Goal: Transaction & Acquisition: Register for event/course

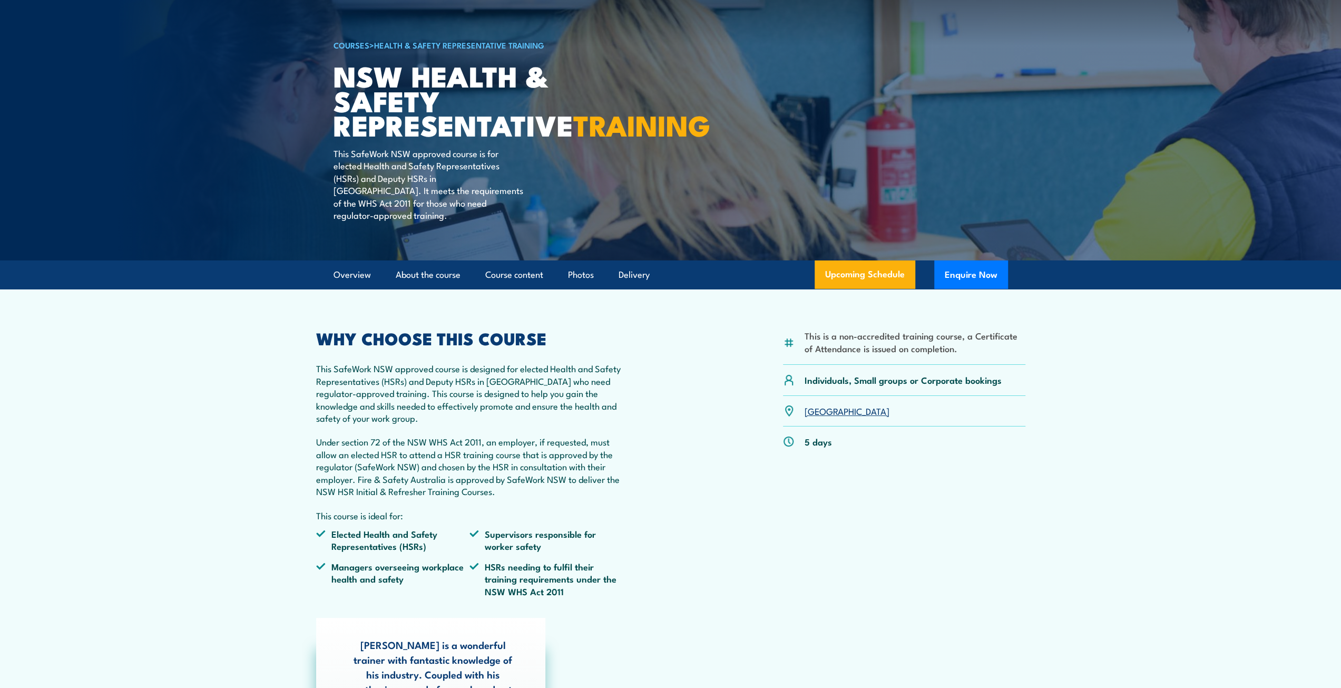
scroll to position [105, 0]
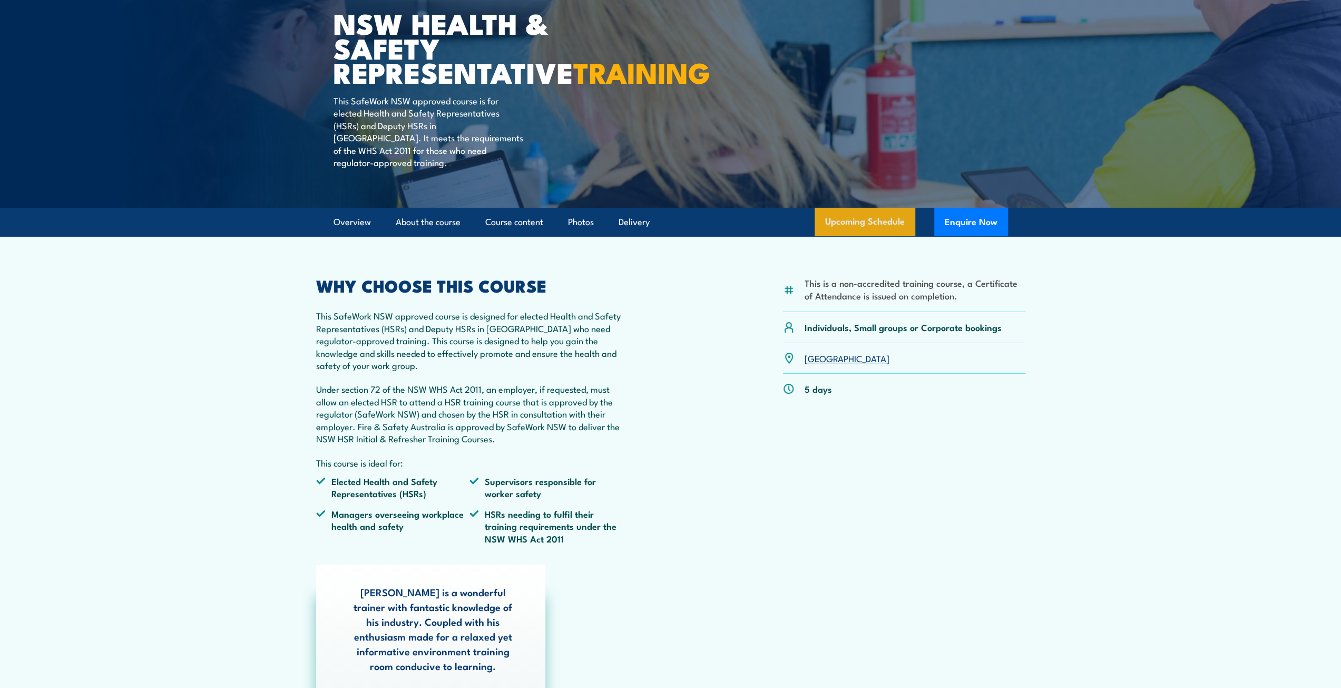
click at [864, 230] on link "Upcoming Schedule" at bounding box center [865, 222] width 101 height 28
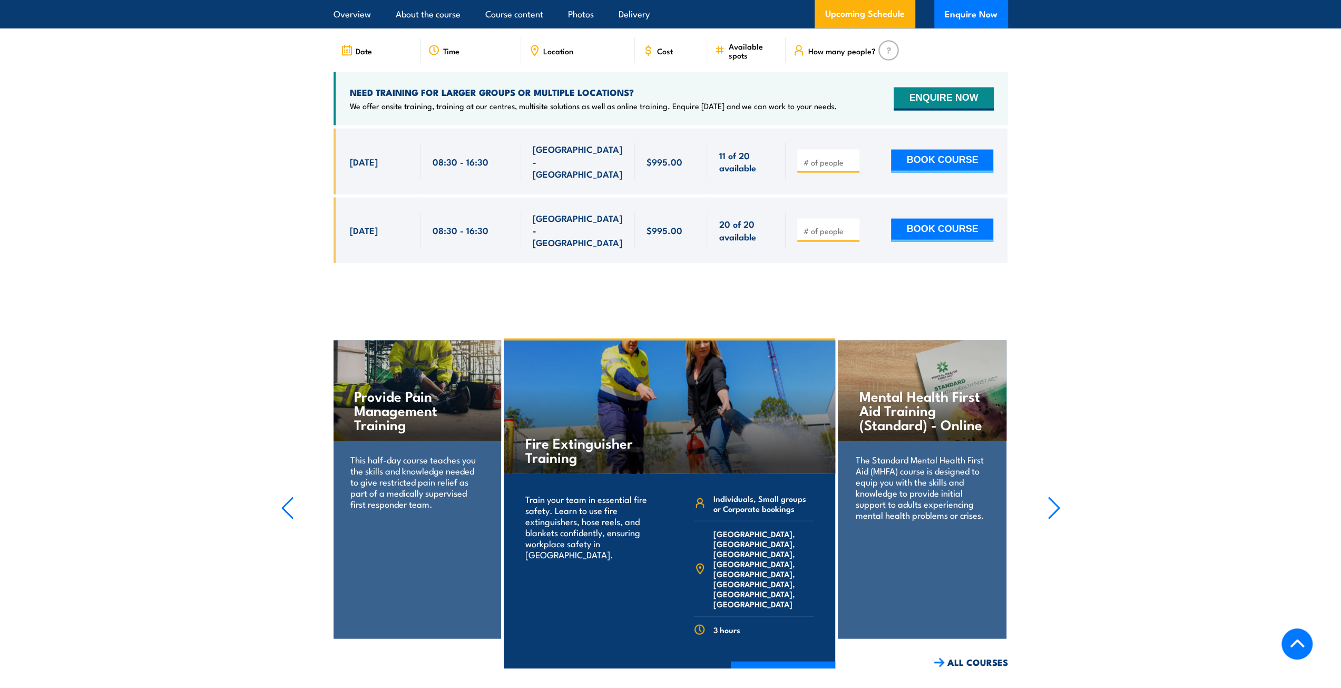
scroll to position [1850, 0]
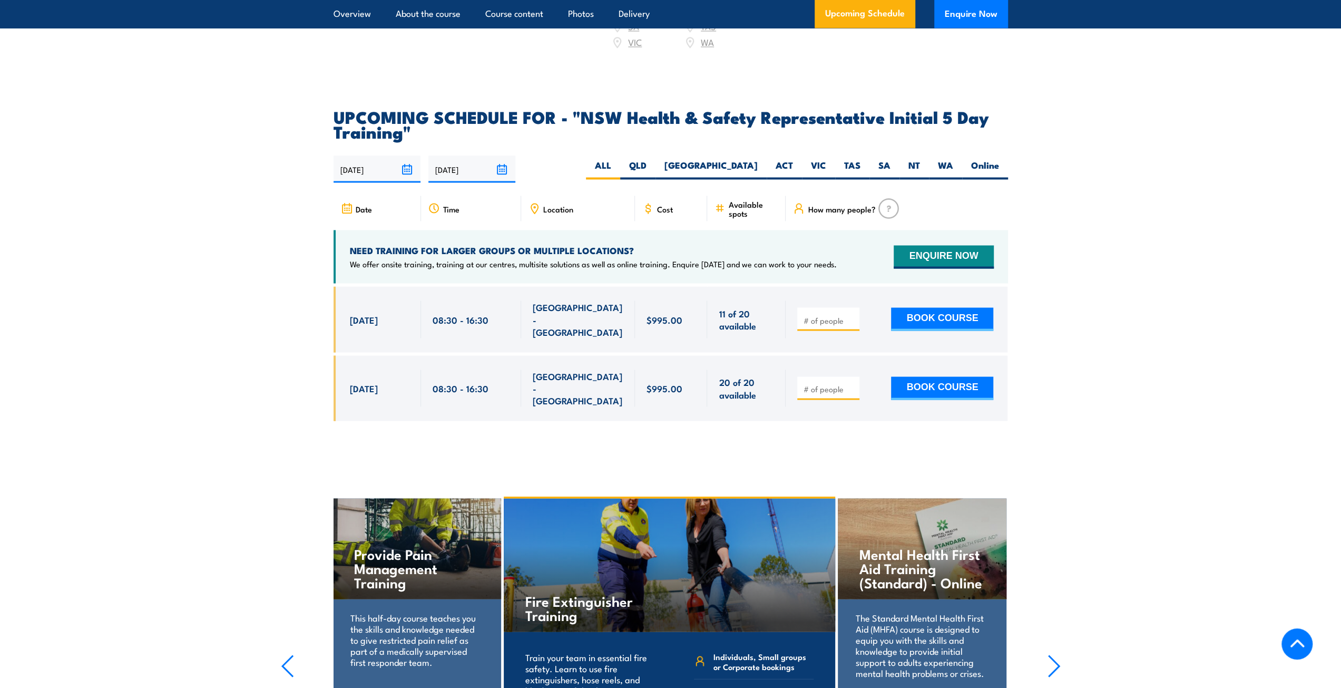
click at [369, 313] on span "[DATE]" at bounding box center [364, 319] width 28 height 12
click at [935, 312] on button "BOOK COURSE" at bounding box center [942, 318] width 102 height 23
type input "1"
click at [849, 315] on input "1" at bounding box center [829, 320] width 53 height 11
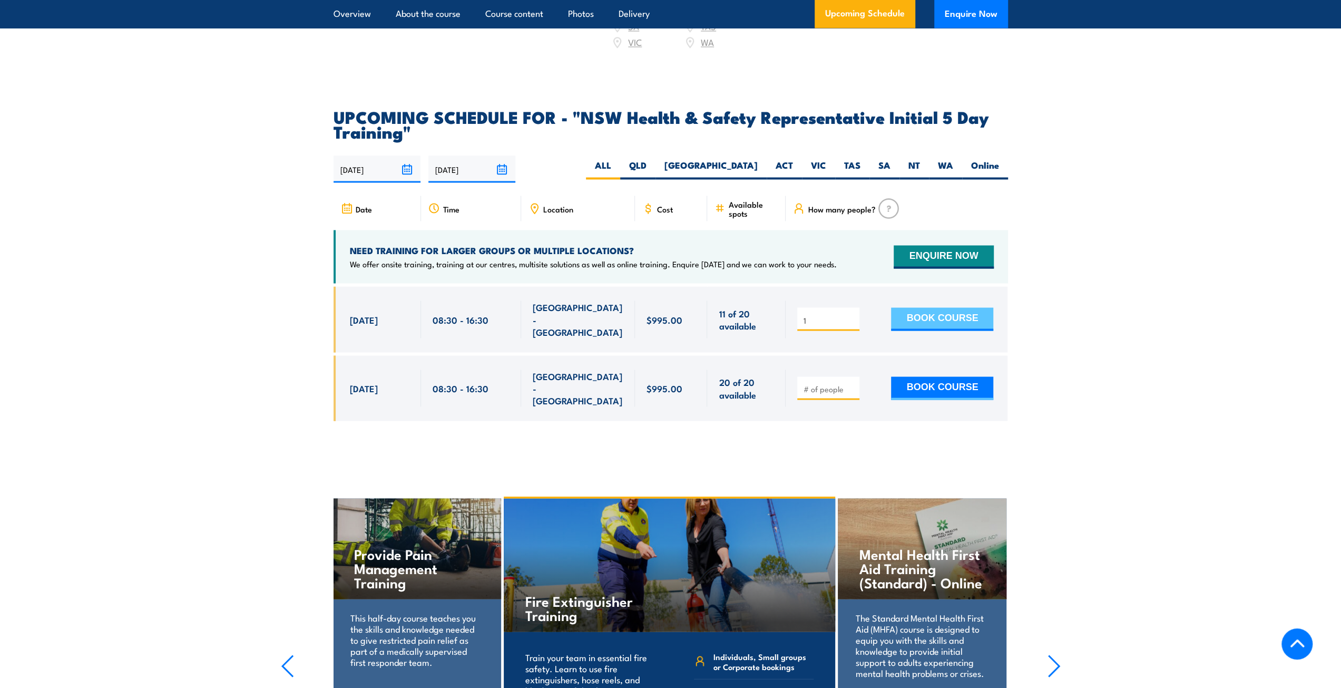
click at [912, 310] on button "BOOK COURSE" at bounding box center [942, 318] width 102 height 23
click at [993, 172] on label "Online" at bounding box center [985, 169] width 46 height 21
click at [999, 165] on input "Online" at bounding box center [1002, 162] width 7 height 7
radio input "true"
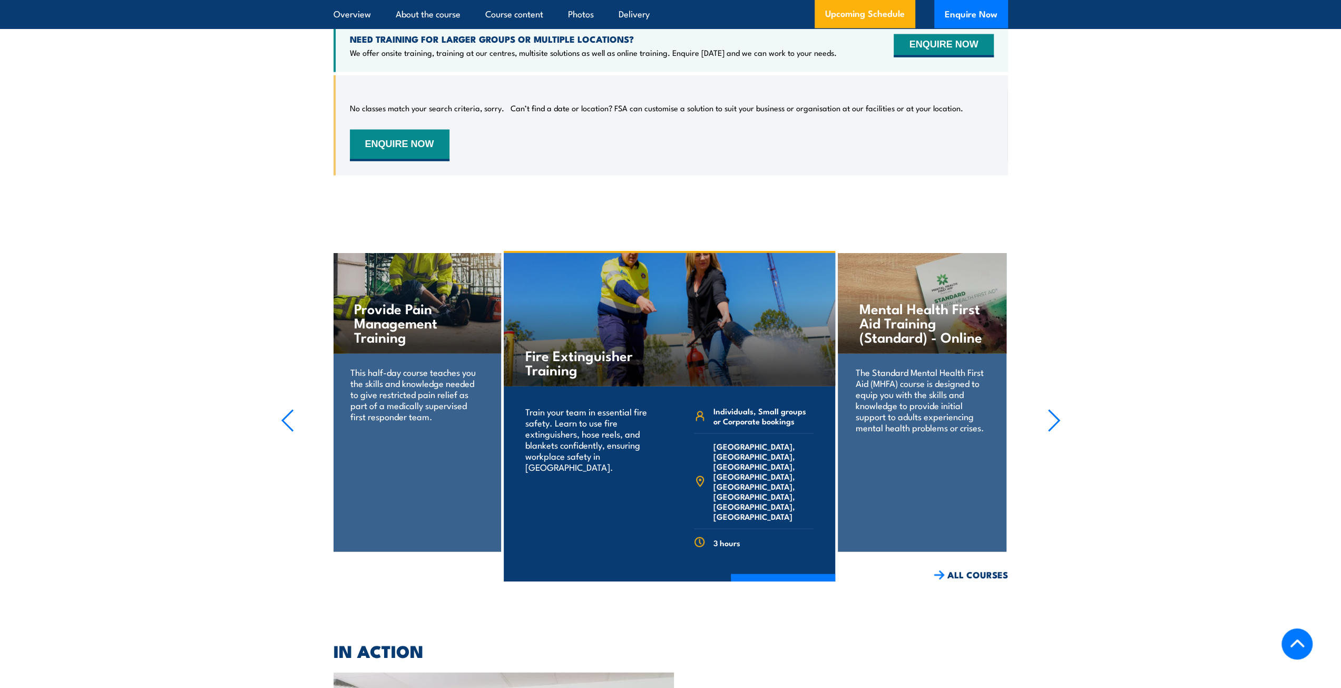
scroll to position [1956, 0]
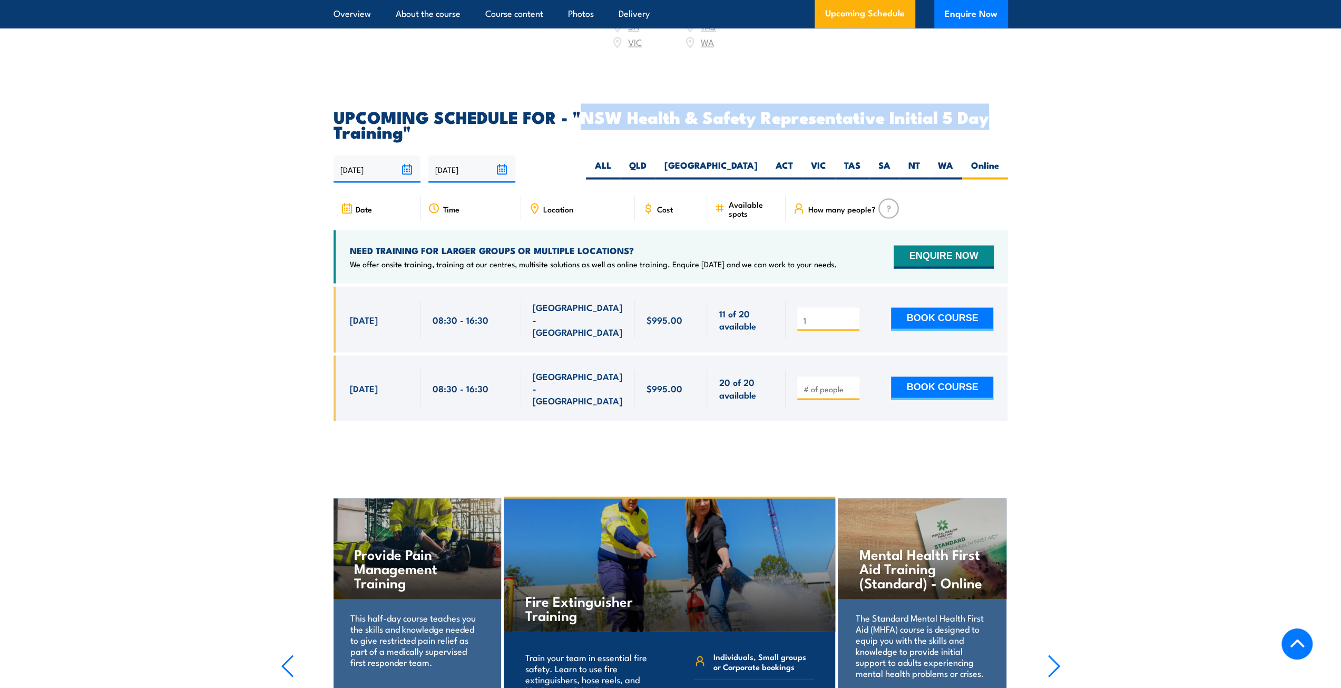
drag, startPoint x: 1016, startPoint y: 117, endPoint x: 616, endPoint y: 110, distance: 399.9
click at [582, 110] on section "UPCOMING SCHEDULE FOR - "NSW Health & Safety Representative Initial 5 Day Train…" at bounding box center [670, 272] width 1341 height 327
copy h2 "NSW Health & Safety Representative Initial 5 Day"
